Goal: Task Accomplishment & Management: Manage account settings

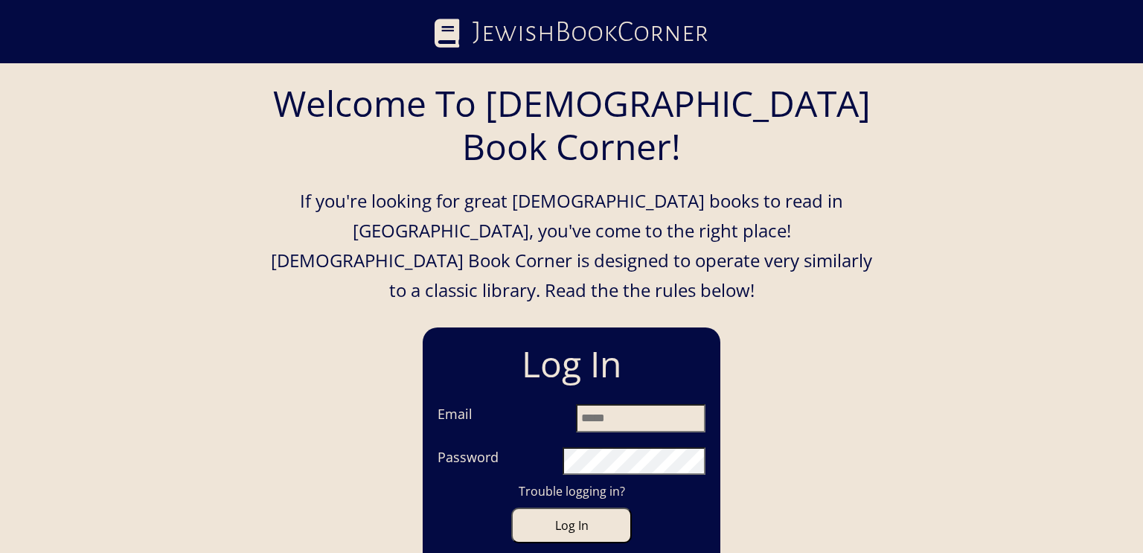
click at [595, 404] on input "Email" at bounding box center [641, 418] width 130 height 28
type input "**********"
click at [511, 508] on button "Log In" at bounding box center [571, 526] width 121 height 36
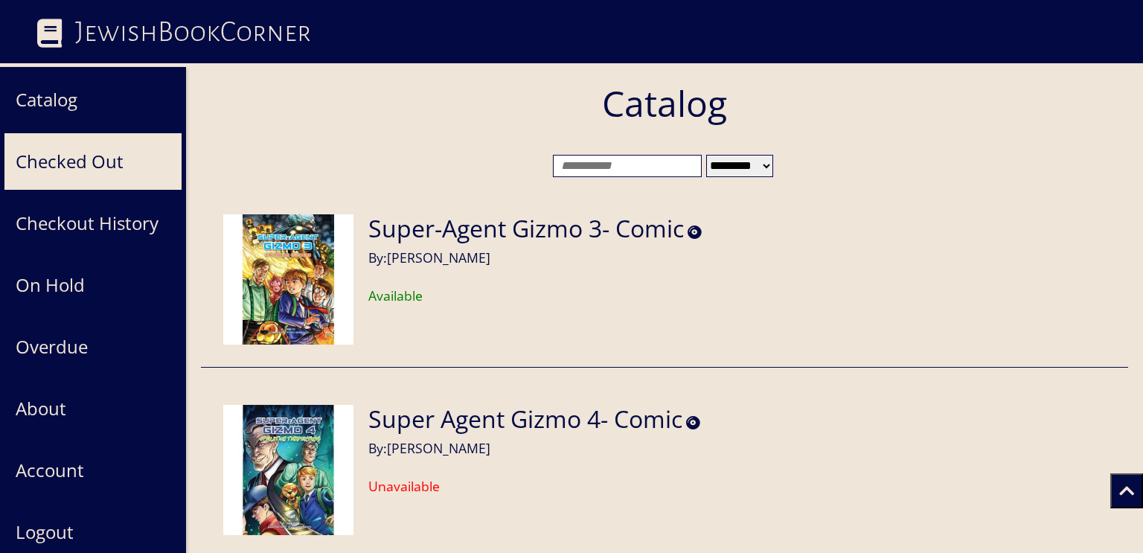
click at [16, 160] on button "Checked Out" at bounding box center [93, 162] width 179 height 58
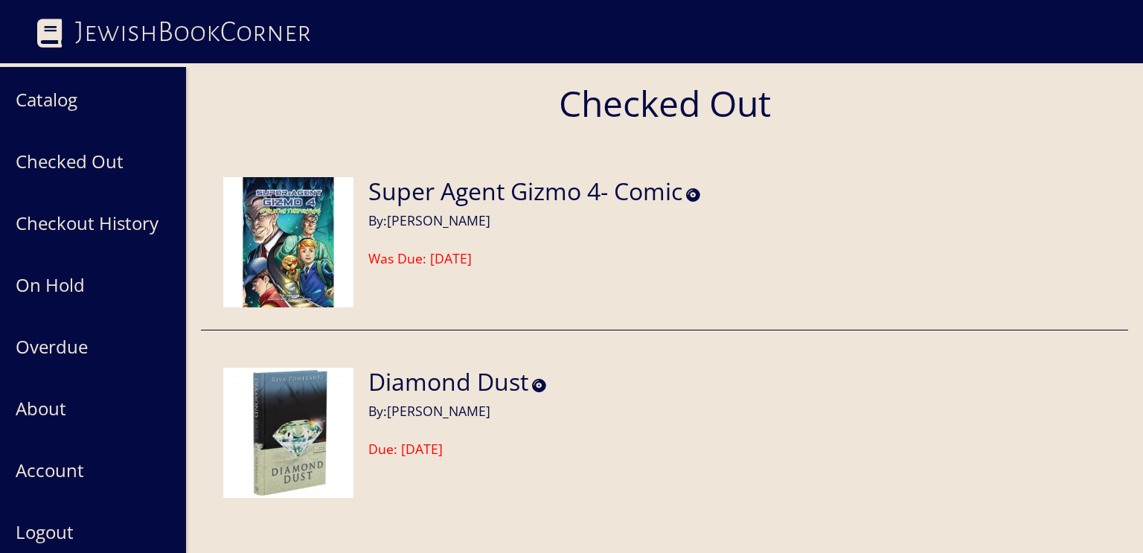
drag, startPoint x: 398, startPoint y: 448, endPoint x: 458, endPoint y: 455, distance: 59.9
click at [458, 455] on h6 "Due: [DATE]" at bounding box center [458, 449] width 178 height 16
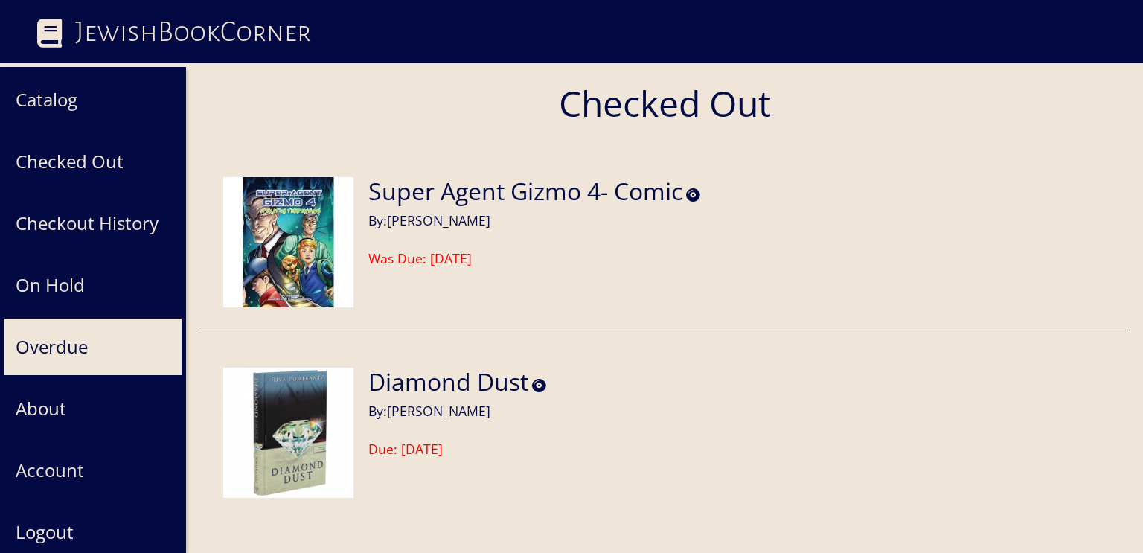
click at [69, 328] on button "Overdue" at bounding box center [93, 347] width 179 height 58
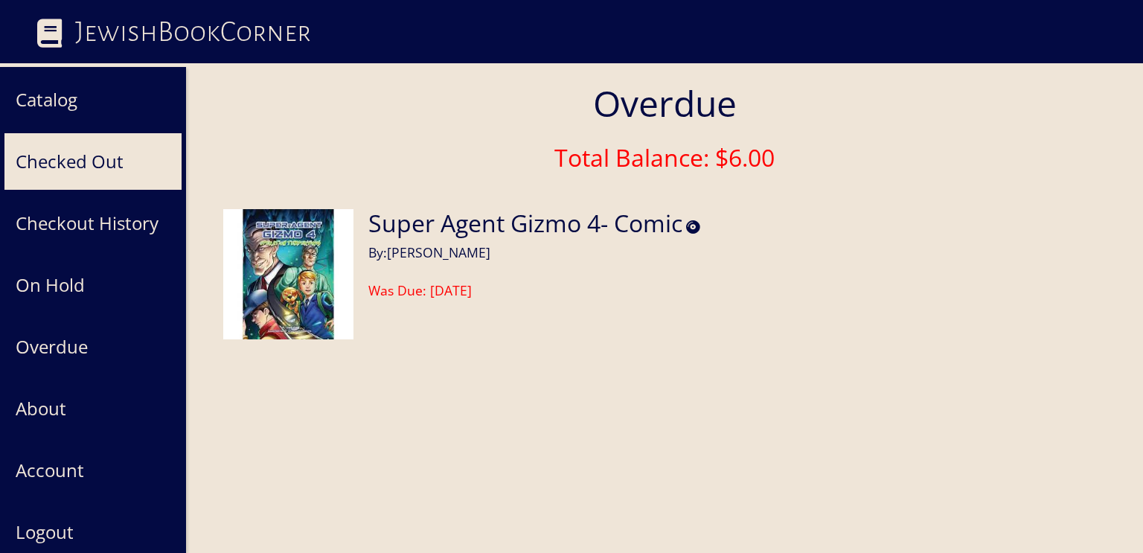
click at [54, 166] on button "Checked Out" at bounding box center [93, 162] width 179 height 58
